Goal: Information Seeking & Learning: Learn about a topic

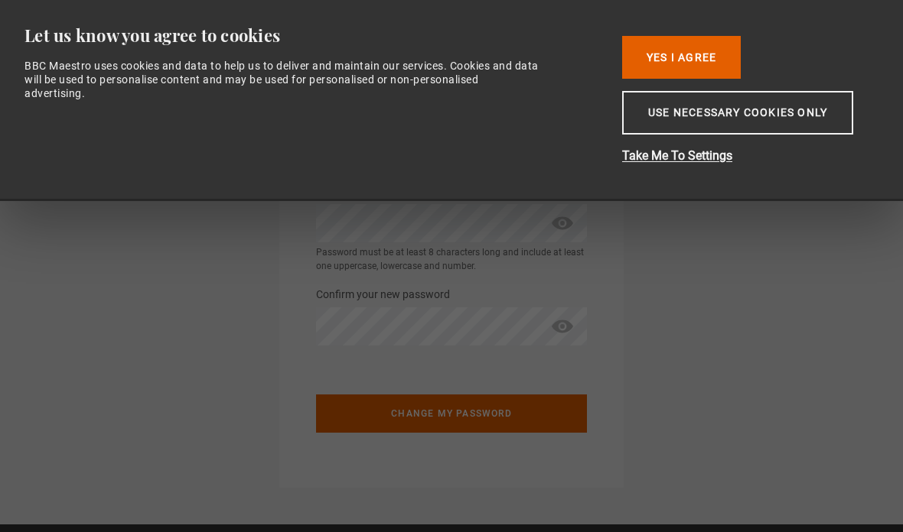
click at [719, 44] on button "Yes I Agree" at bounding box center [681, 57] width 119 height 43
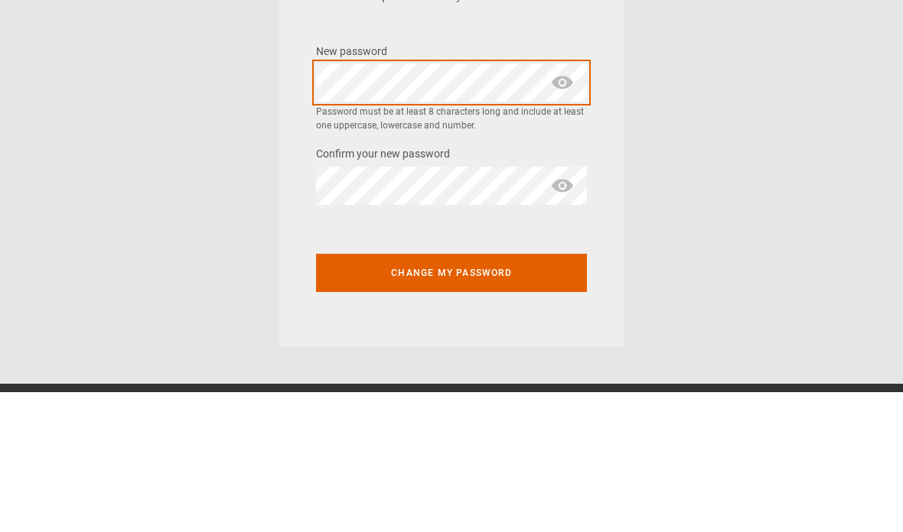
scroll to position [141, 0]
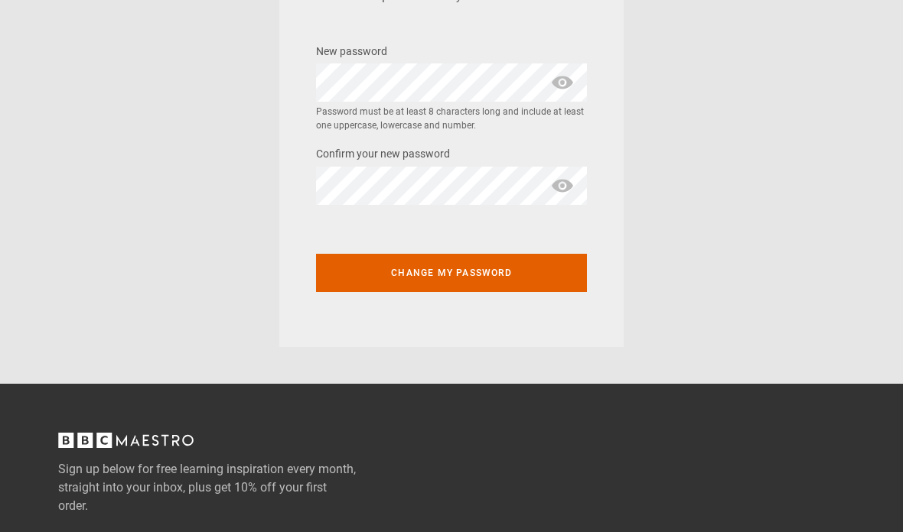
click at [668, 66] on section "Change your password Enter a new password for your account New password * Passw…" at bounding box center [451, 112] width 903 height 506
click at [509, 265] on button "Change my password" at bounding box center [451, 273] width 271 height 38
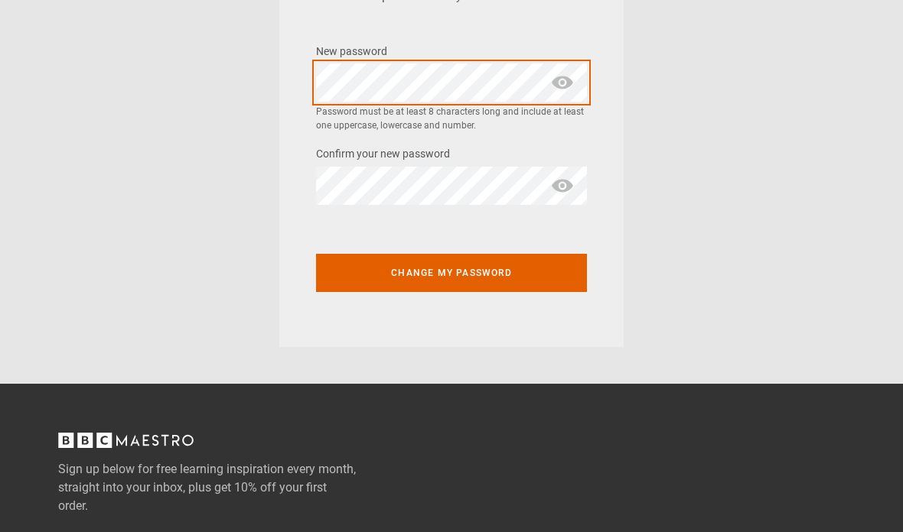
scroll to position [141, 0]
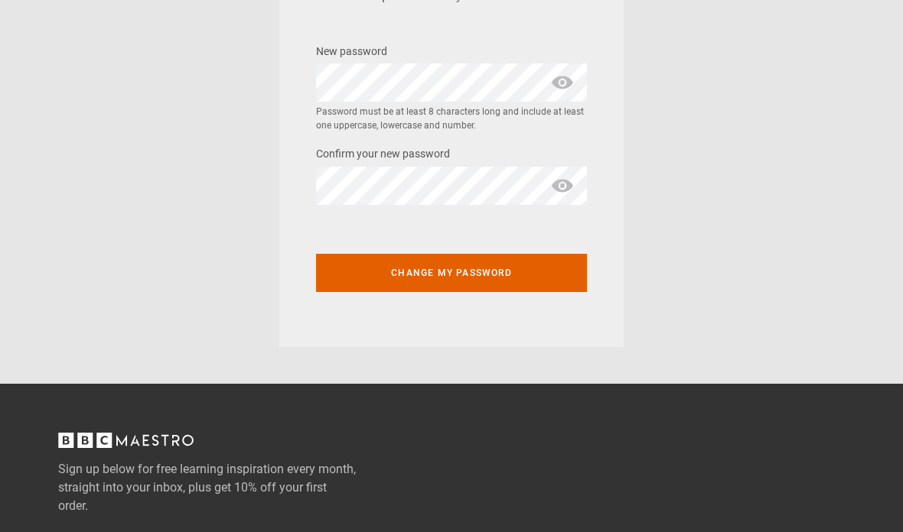
click at [457, 276] on button "Change my password" at bounding box center [451, 273] width 271 height 38
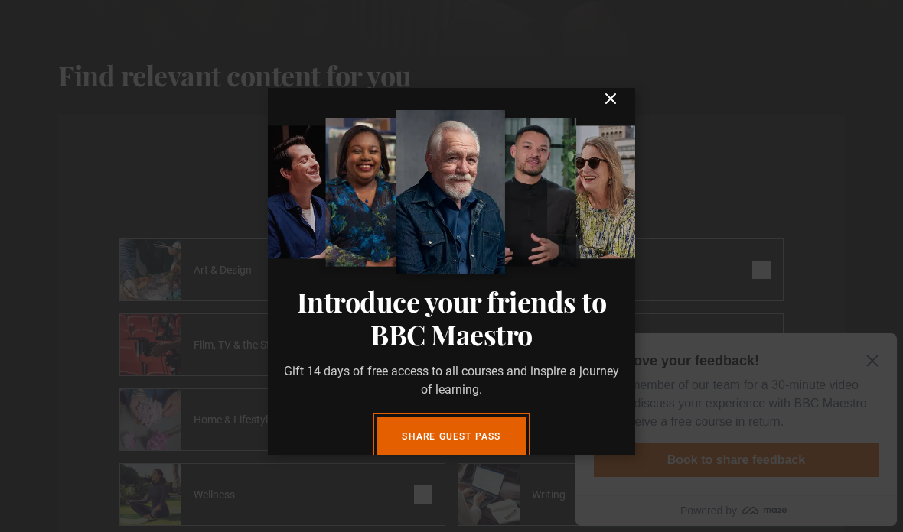
click at [614, 103] on icon "submit" at bounding box center [610, 98] width 9 height 9
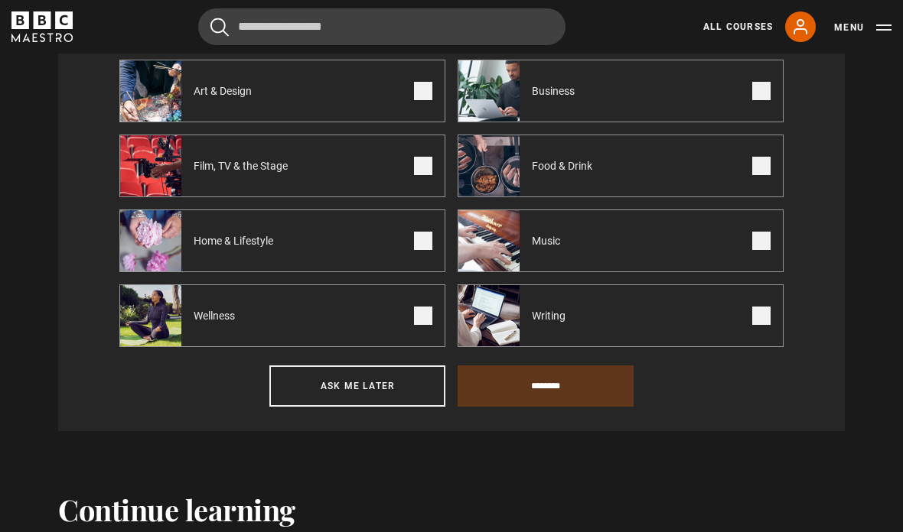
scroll to position [608, 0]
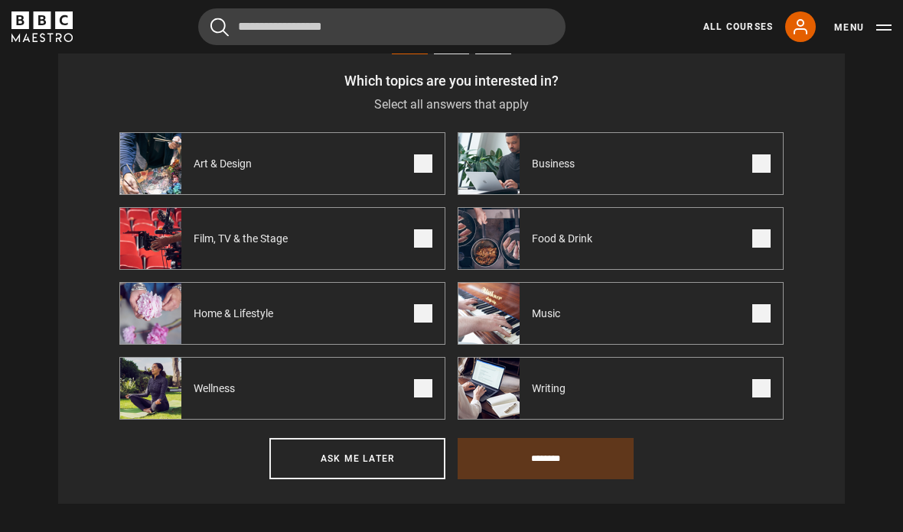
click at [767, 239] on span at bounding box center [761, 239] width 18 height 18
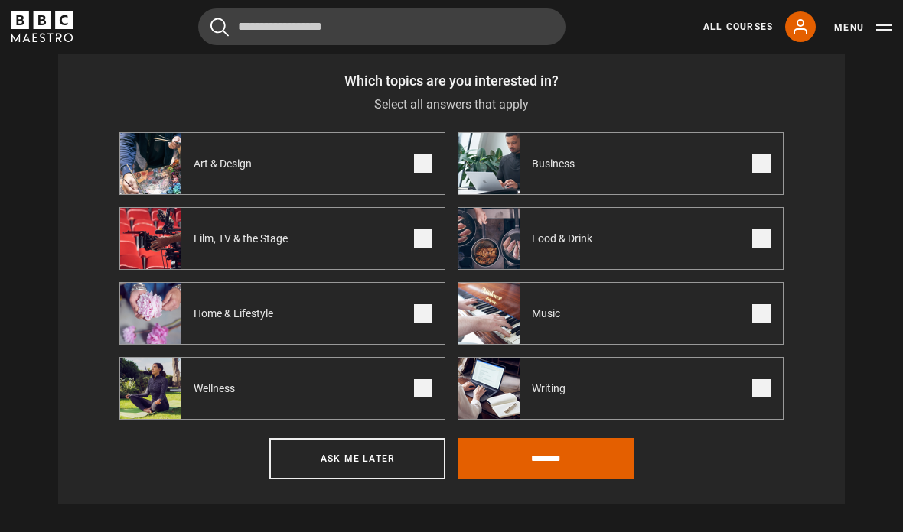
scroll to position [609, 0]
click at [425, 230] on span at bounding box center [423, 239] width 18 height 18
click at [575, 301] on div "Music" at bounding box center [518, 313] width 120 height 61
click at [613, 389] on label "Writing" at bounding box center [621, 388] width 326 height 63
click at [416, 383] on span at bounding box center [423, 388] width 18 height 18
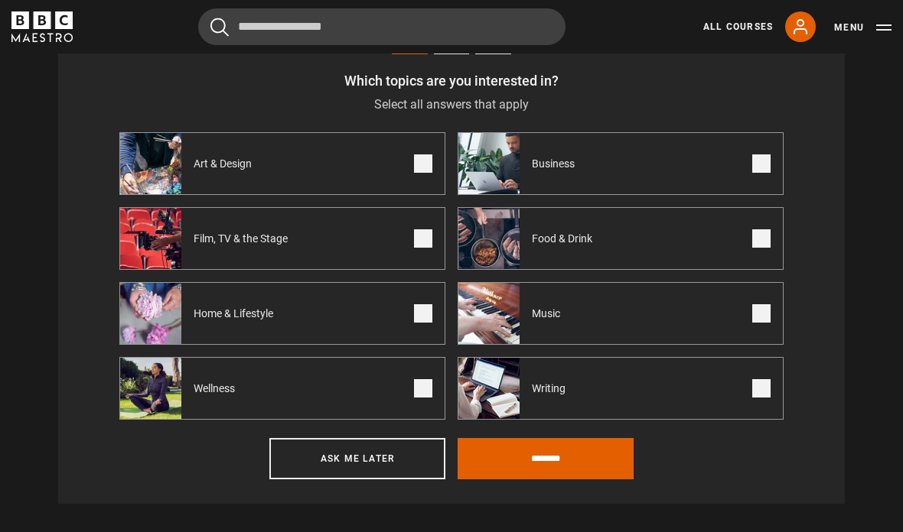
click at [428, 311] on span at bounding box center [423, 313] width 18 height 18
click at [428, 167] on span at bounding box center [423, 164] width 18 height 18
click at [599, 160] on label "Business" at bounding box center [621, 163] width 326 height 63
click at [556, 453] on input "********" at bounding box center [546, 458] width 176 height 41
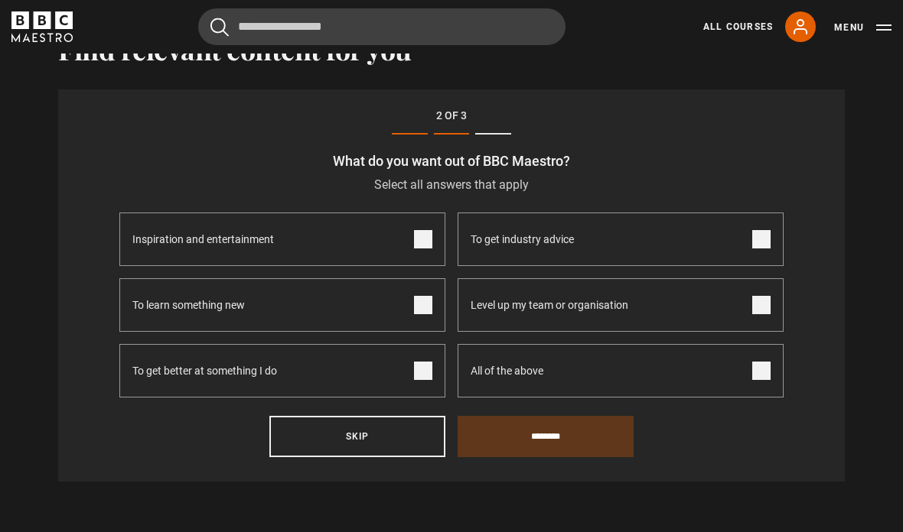
scroll to position [503, 0]
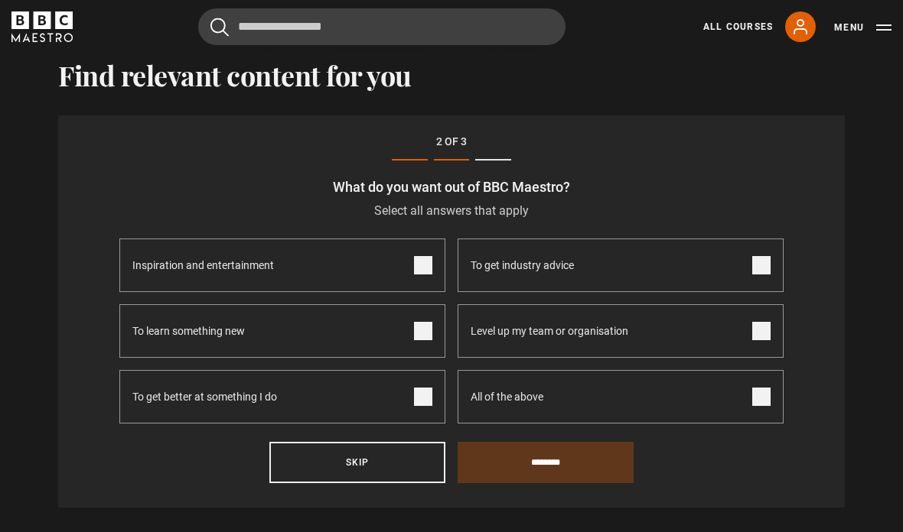
click at [408, 252] on label "Inspiration and entertainment" at bounding box center [282, 266] width 326 height 54
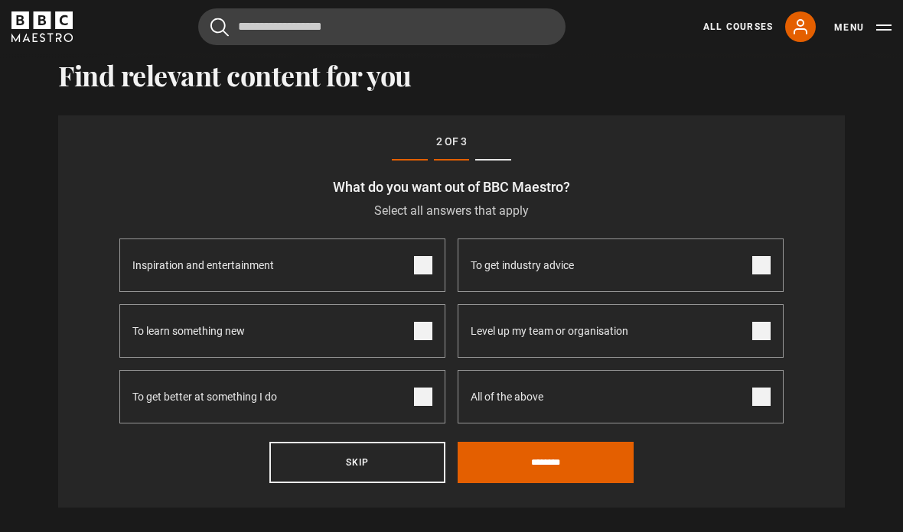
click at [408, 317] on label "To learn something new" at bounding box center [282, 331] width 326 height 54
click at [419, 391] on span at bounding box center [423, 397] width 18 height 18
click at [537, 390] on span "All of the above" at bounding box center [507, 397] width 73 height 52
click at [764, 334] on span at bounding box center [761, 331] width 18 height 18
click at [568, 464] on input "********" at bounding box center [546, 462] width 176 height 41
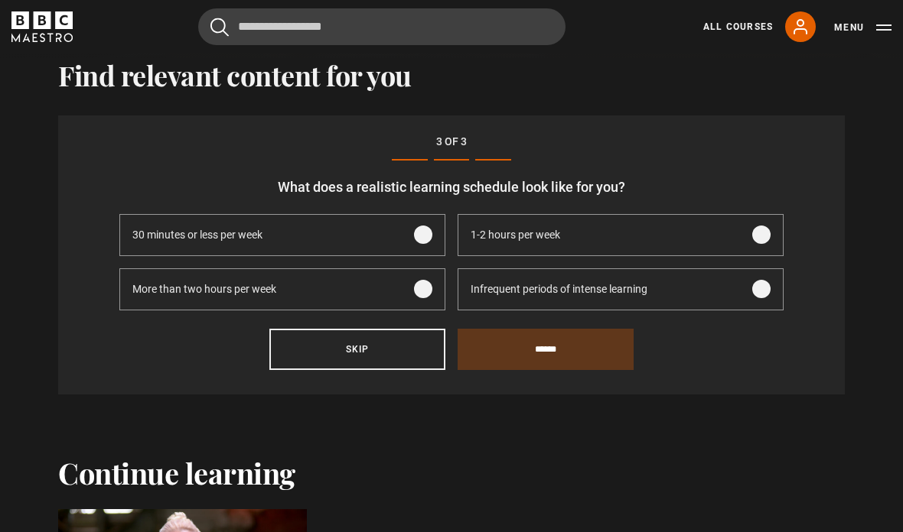
click at [558, 288] on span "Infrequent periods of intense learning" at bounding box center [559, 290] width 177 height 16
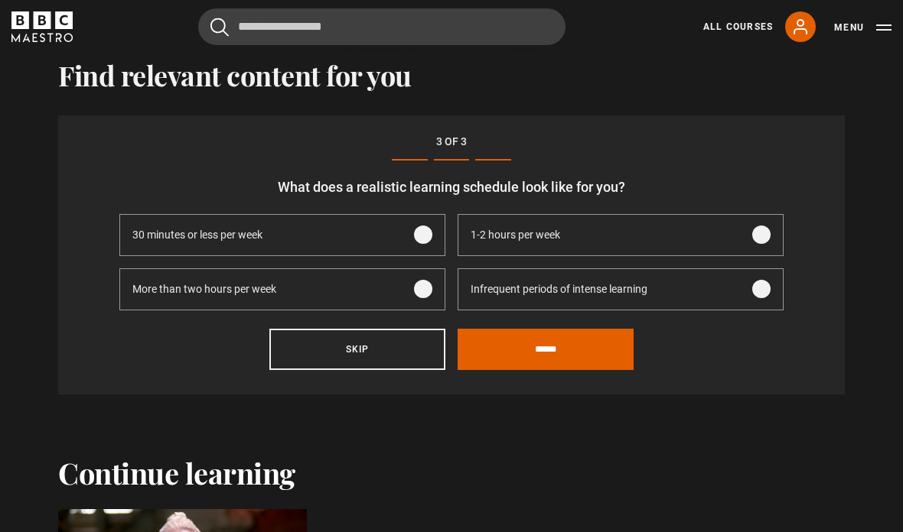
click at [545, 356] on input "******" at bounding box center [546, 349] width 176 height 41
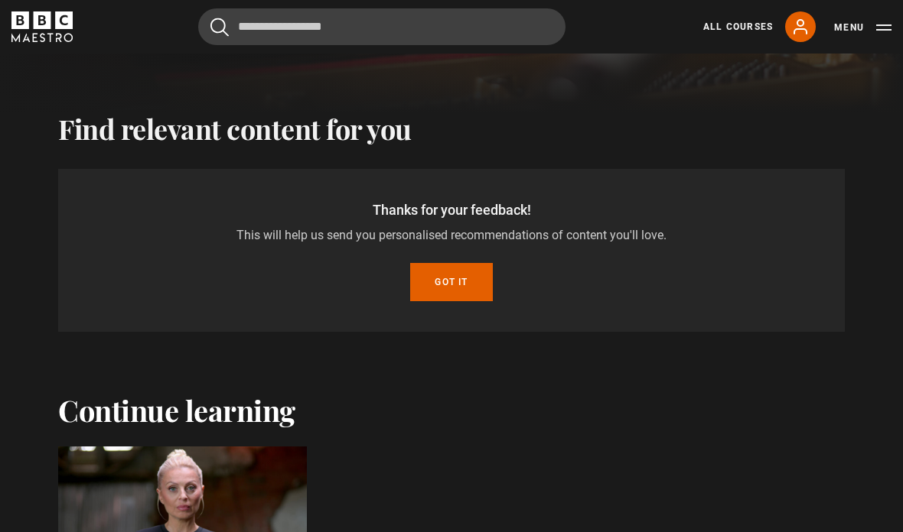
scroll to position [446, 0]
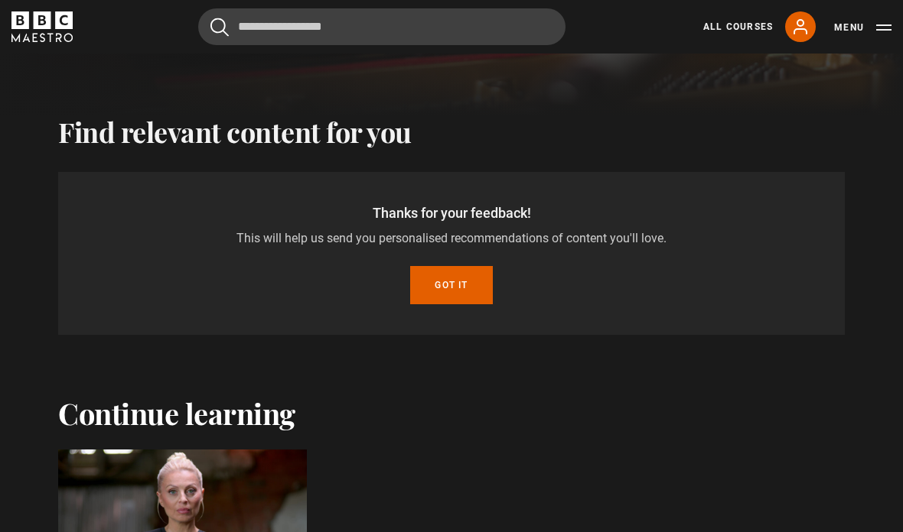
click at [446, 288] on button "Got it" at bounding box center [451, 285] width 82 height 38
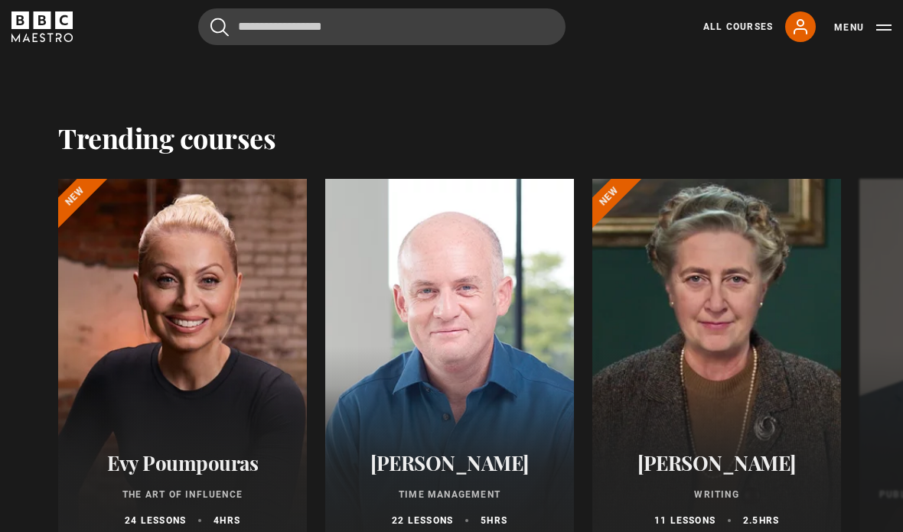
scroll to position [1416, 0]
click at [385, 485] on div "[PERSON_NAME] Time Management 22 lessons 5 hrs" at bounding box center [449, 488] width 249 height 112
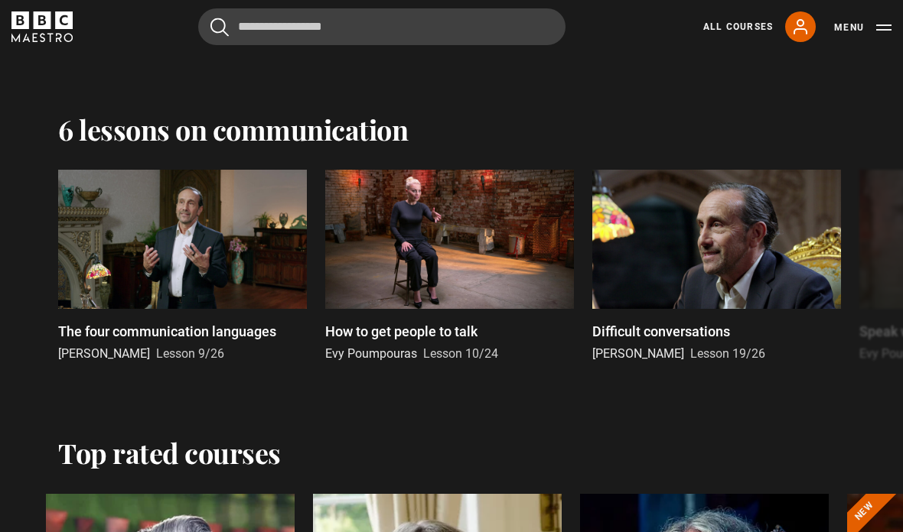
scroll to position [2307, 0]
